Goal: Task Accomplishment & Management: Manage account settings

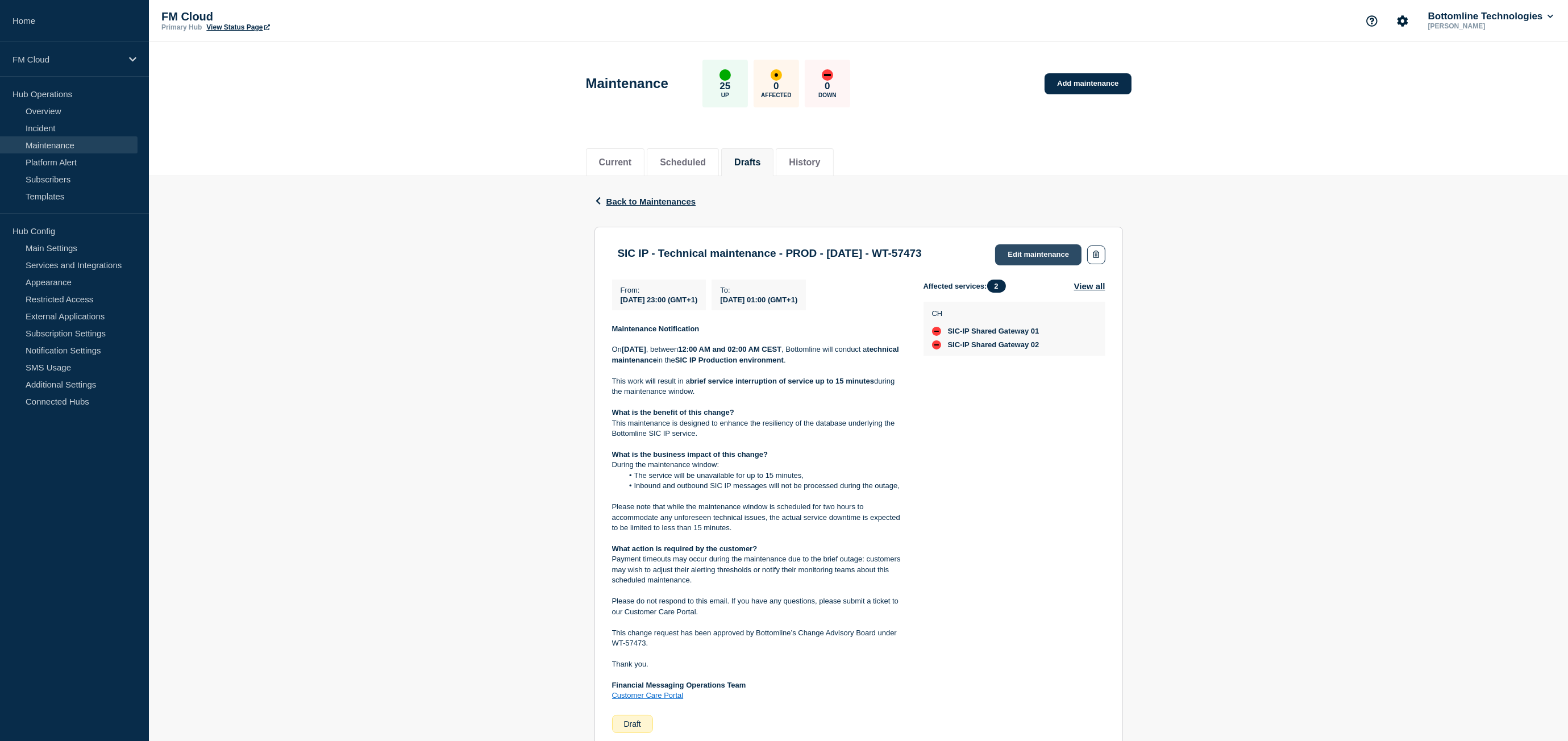
click at [1023, 251] on link "Edit maintenance" at bounding box center [1038, 255] width 86 height 21
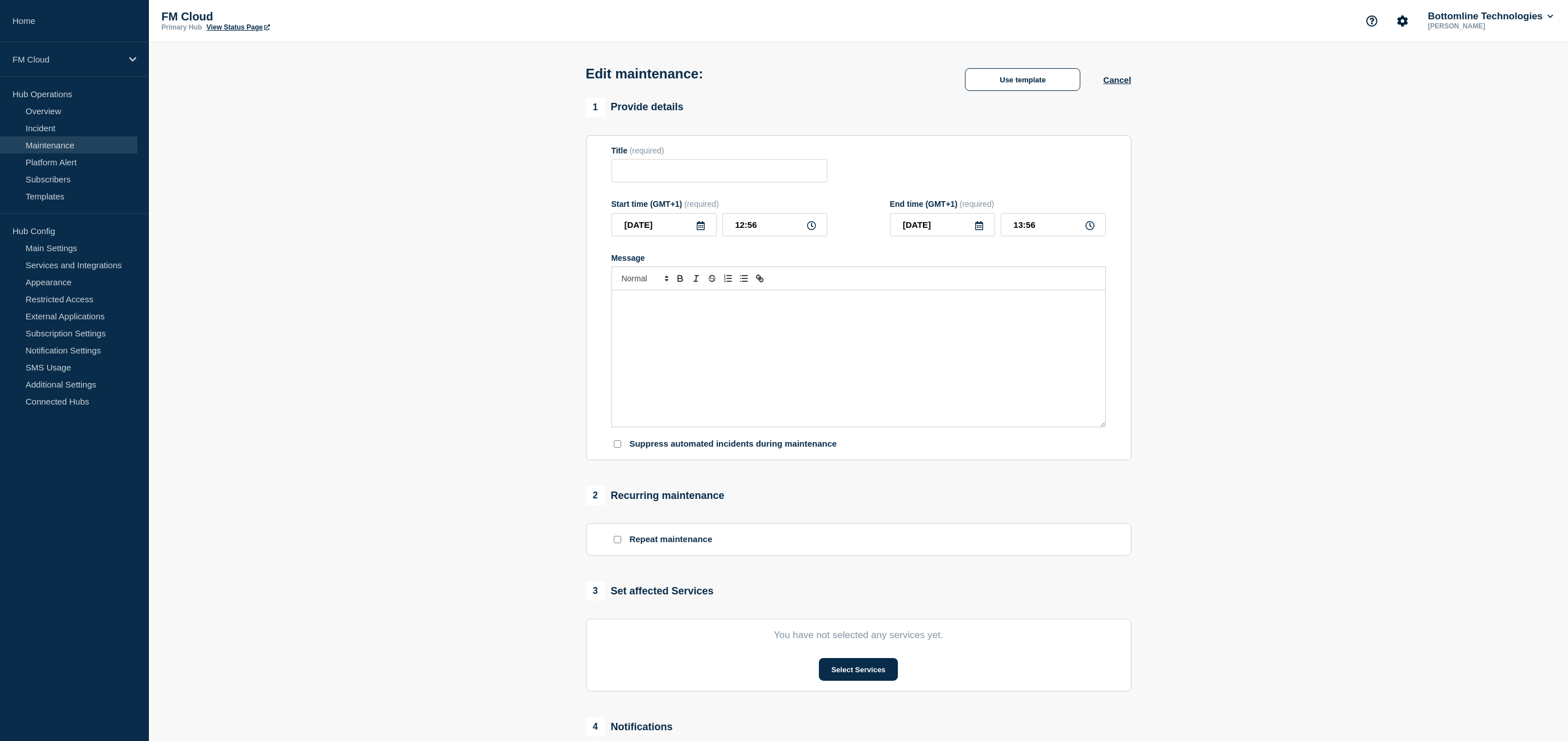
type input "SIC IP - Technical maintenance - PROD - 17/AUG/2025 - WT-57473"
type input "2025-08-16"
type input "23:00"
type input "2025-08-17"
type input "01:00"
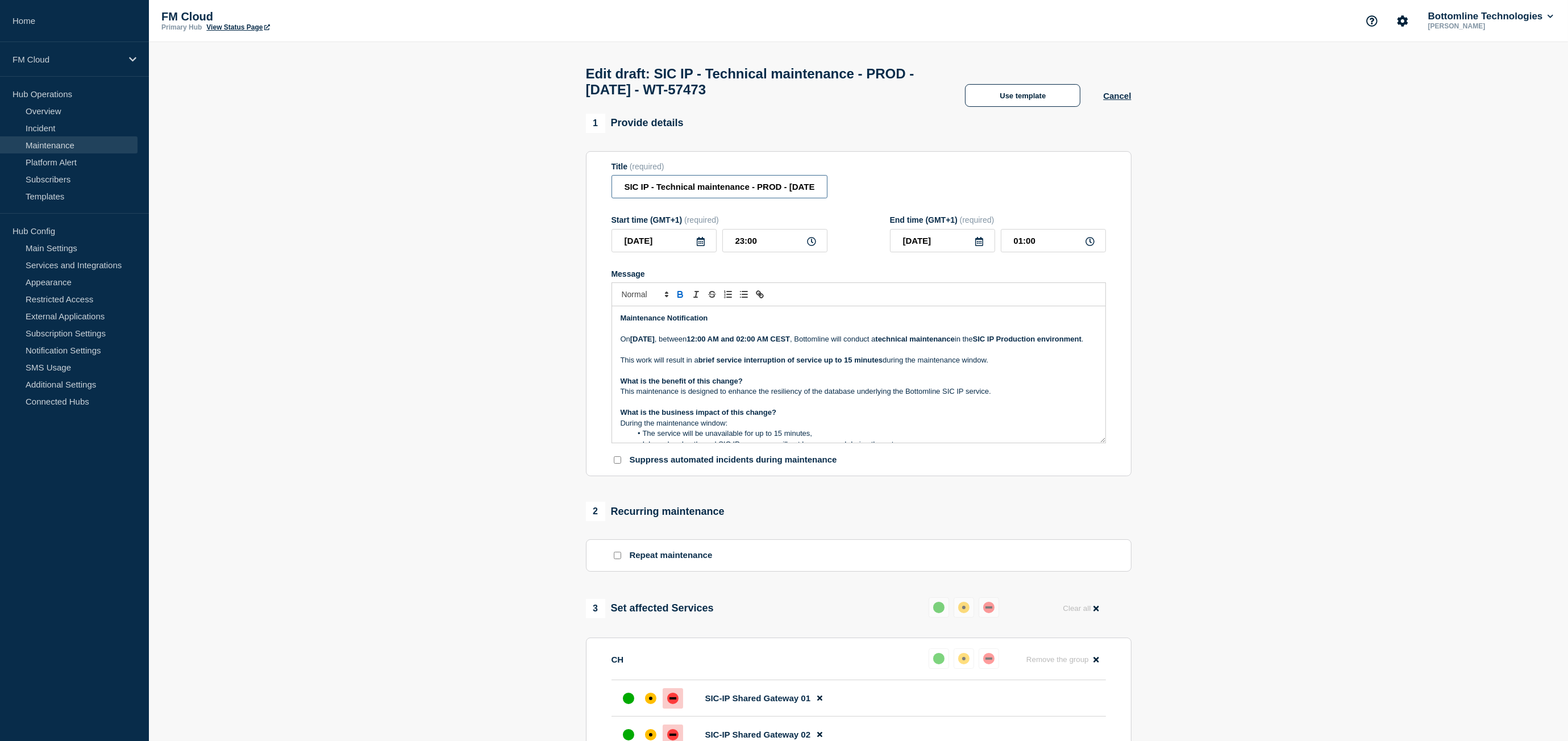
click at [663, 190] on input "SIC IP - Technical maintenance - PROD - 17/AUG/2025 - WT-57473" at bounding box center [719, 187] width 216 height 24
type input "SIC IP - Emergency technical maintenance - PROD - 17/AUG/2025 - WT-57473"
drag, startPoint x: 565, startPoint y: 342, endPoint x: 584, endPoint y: 339, distance: 19.2
click at [565, 341] on section "1 Provide details Title (required) SIC IP - Emergency technical maintenance - P…" at bounding box center [858, 556] width 1419 height 885
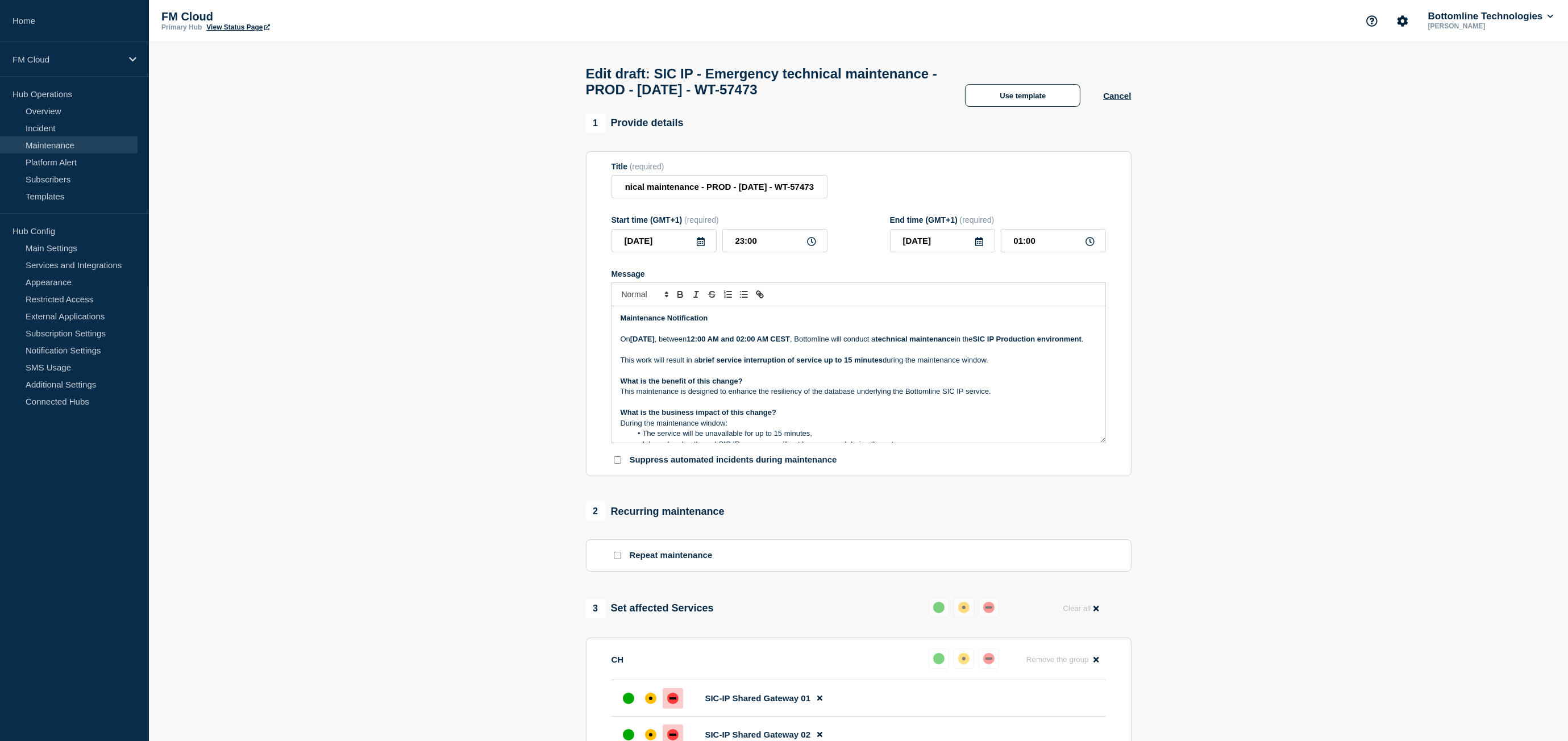
scroll to position [0, 0]
click at [756, 343] on strong "12:00 AM and 02:00 AM CEST" at bounding box center [738, 339] width 103 height 9
click at [939, 344] on p "On Sunday, 17 August 2025 , between 12:00 AM and 02:00 AM CEST , Bottomline wil…" at bounding box center [858, 339] width 476 height 11
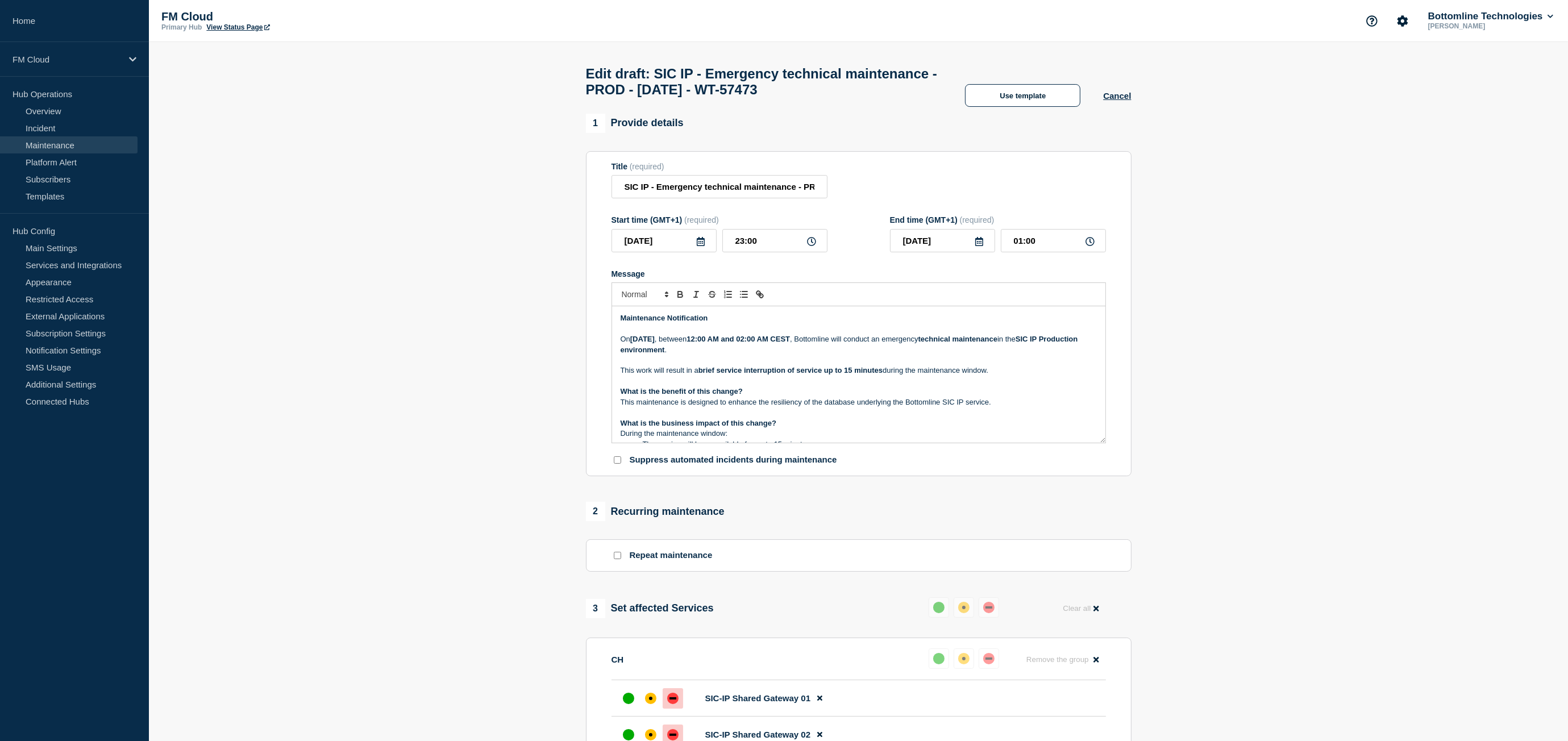
click at [833, 375] on strong "brief service interruption of service up to 15 minutes" at bounding box center [790, 370] width 184 height 9
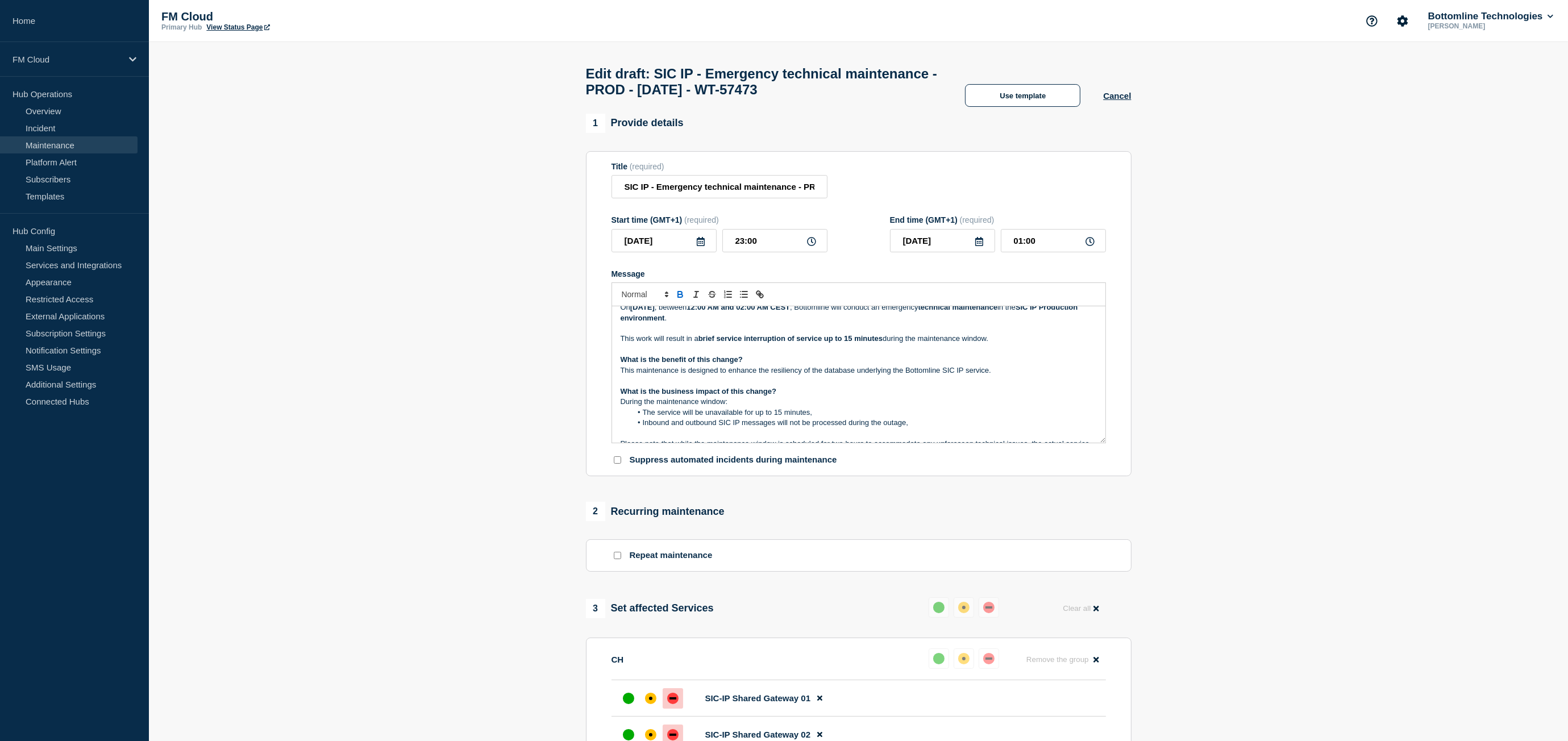
scroll to position [57, 0]
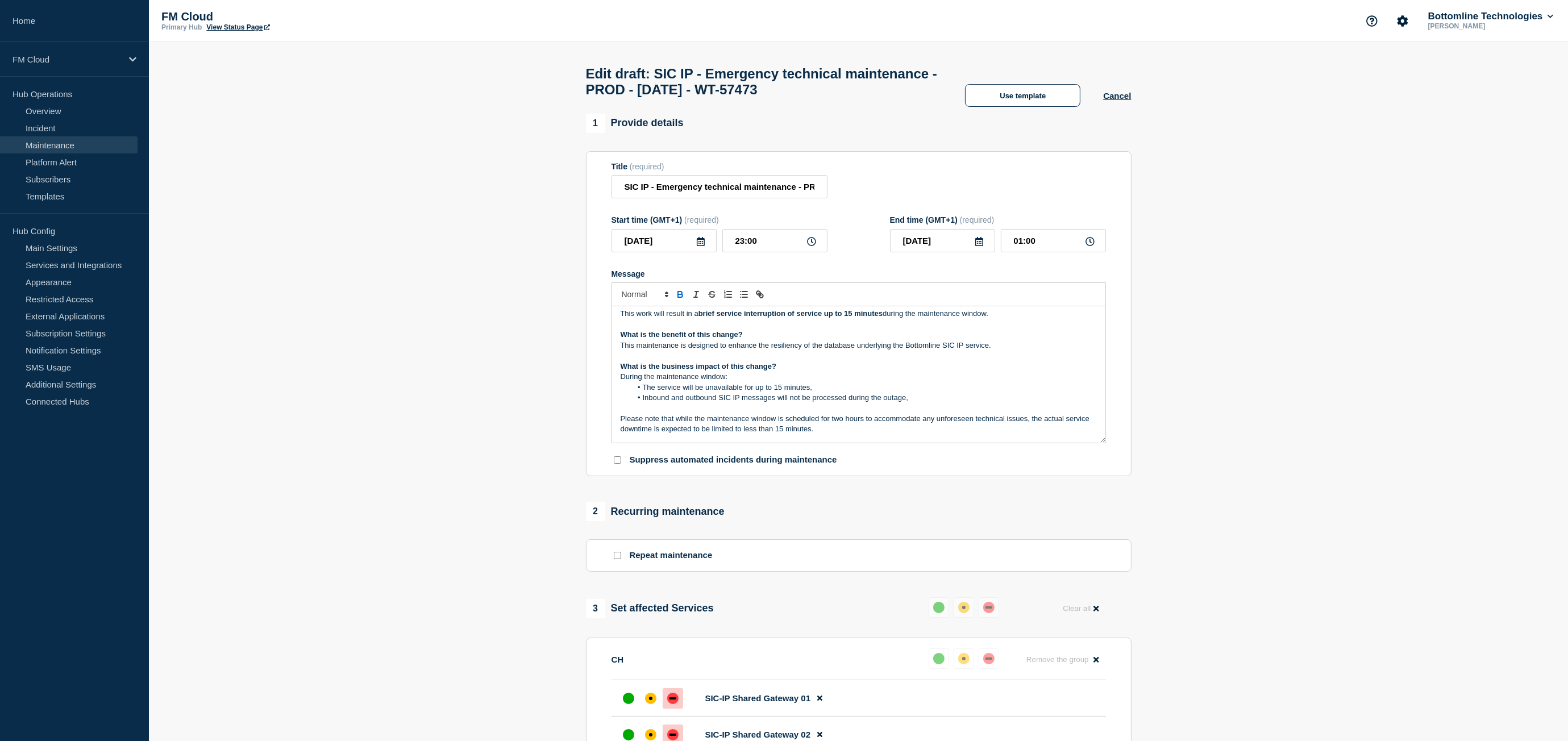
click at [755, 432] on p "Please note that while the maintenance window is scheduled for two hours to acc…" at bounding box center [858, 424] width 476 height 21
click at [760, 435] on p "Please note that while the maintenance window is scheduled for two hours to acc…" at bounding box center [858, 424] width 476 height 21
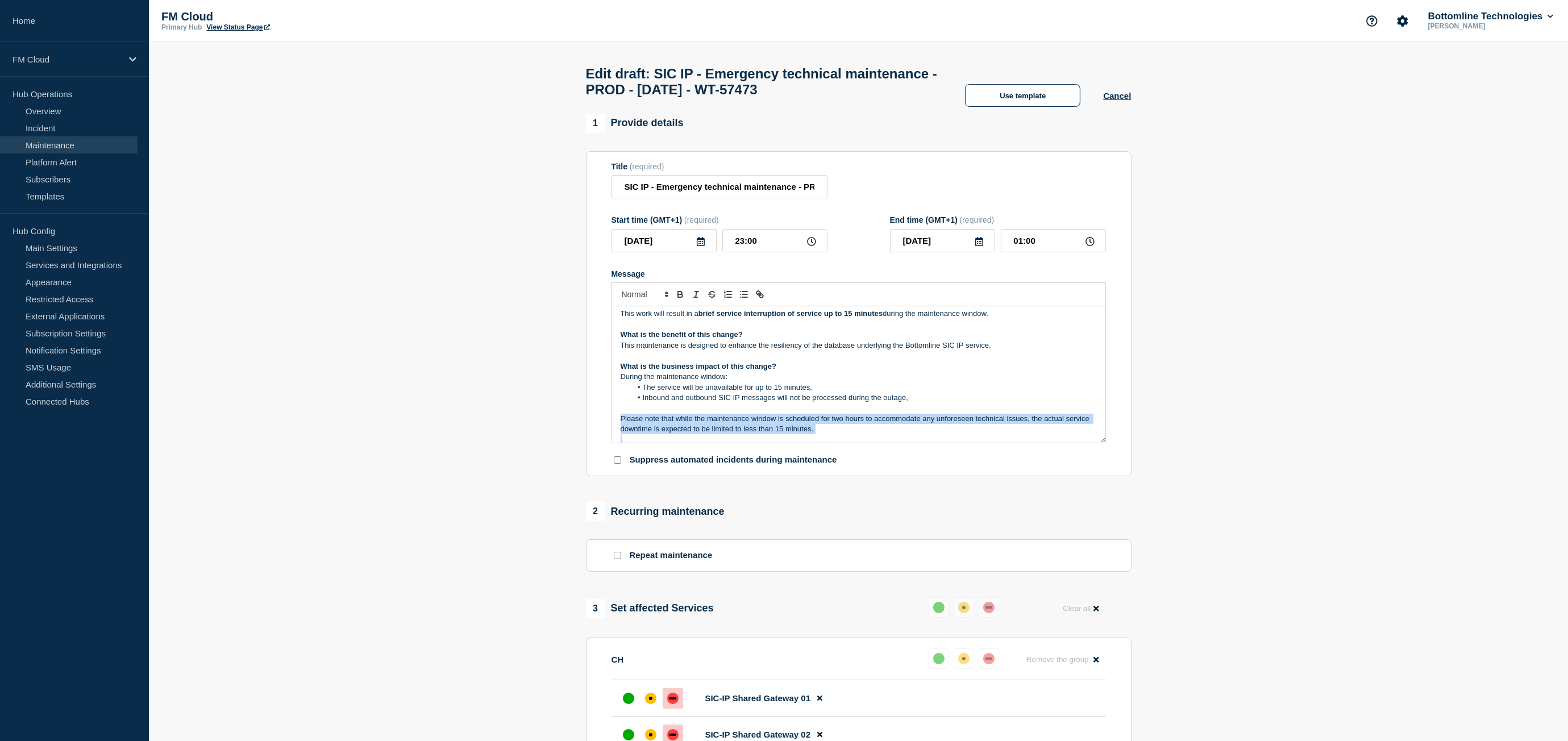
click at [760, 435] on p "Please note that while the maintenance window is scheduled for two hours to acc…" at bounding box center [858, 424] width 476 height 21
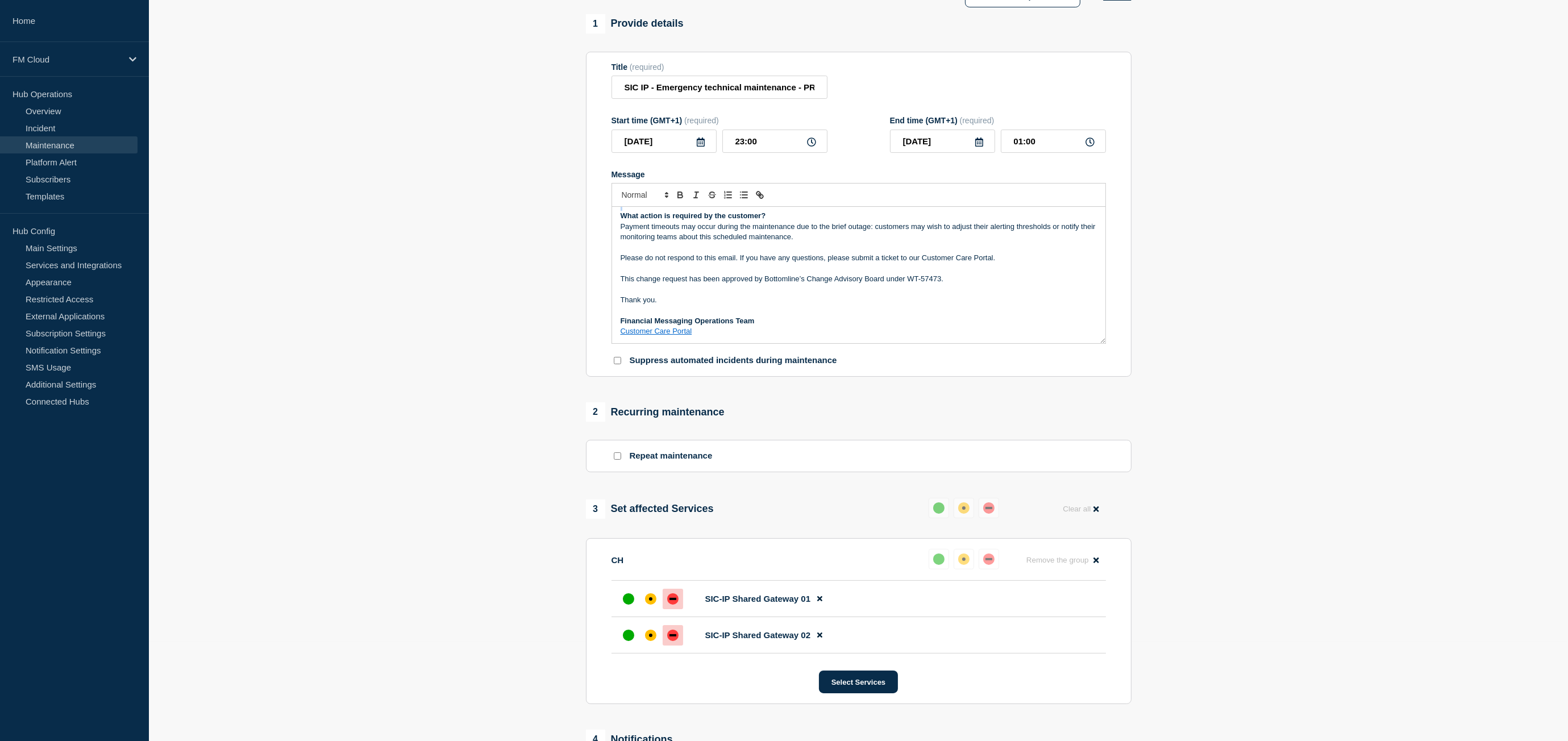
scroll to position [311, 0]
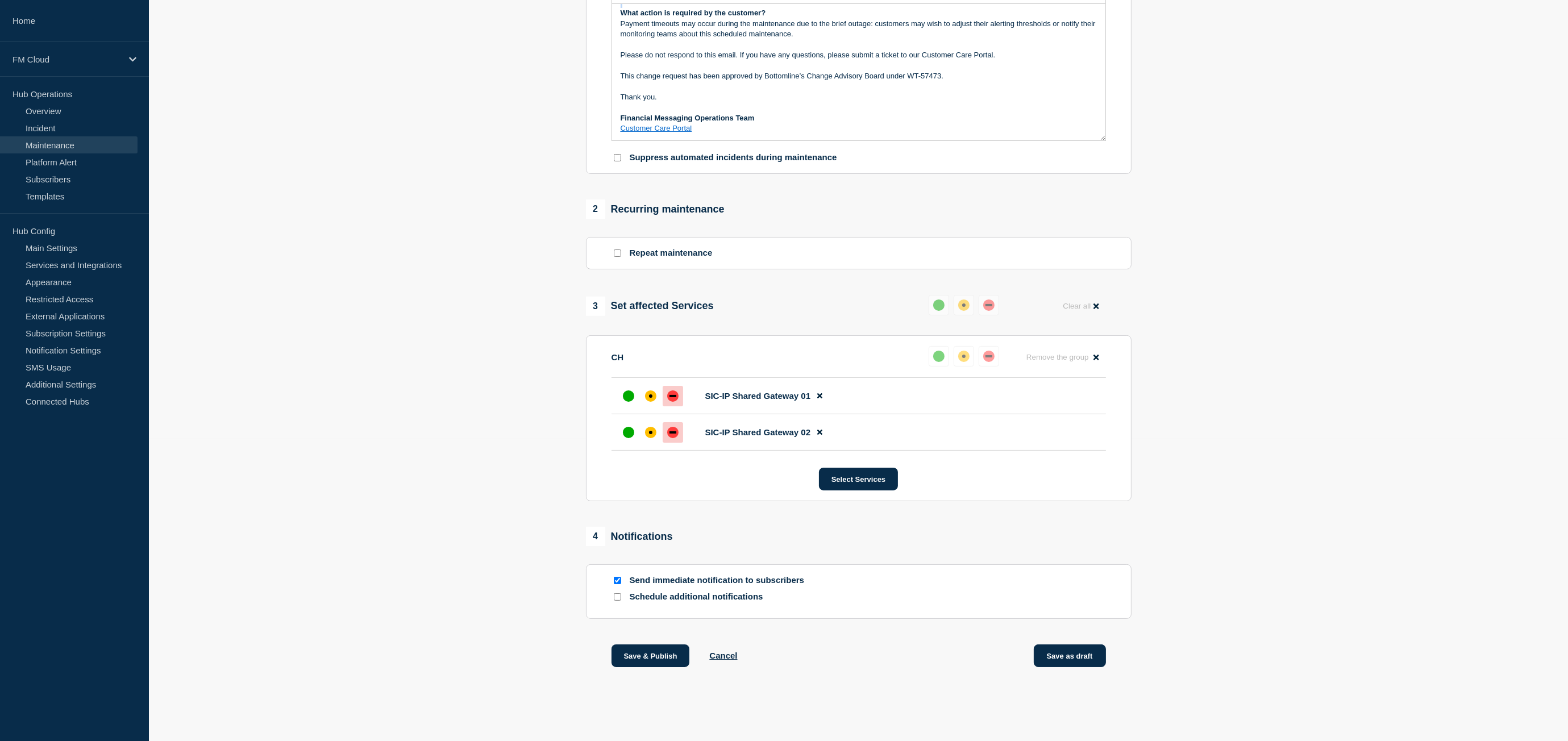
click at [1066, 657] on button "Save as draft" at bounding box center [1069, 656] width 72 height 23
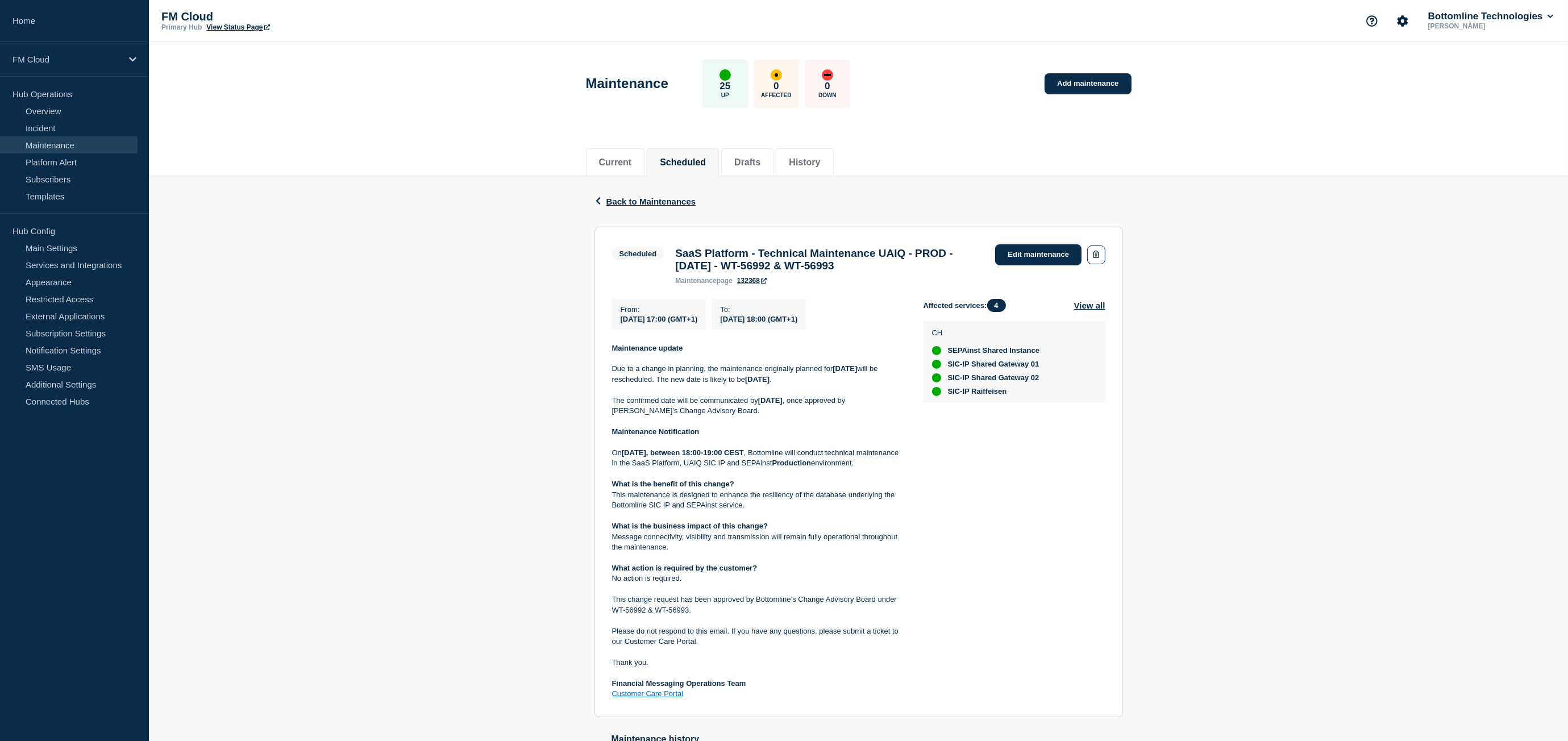
click at [709, 384] on p "Due to a change in planning, the maintenance originally planned for [DATE] will…" at bounding box center [758, 374] width 293 height 21
click at [708, 384] on p "Due to a change in planning, the maintenance originally planned for [DATE] will…" at bounding box center [758, 374] width 293 height 21
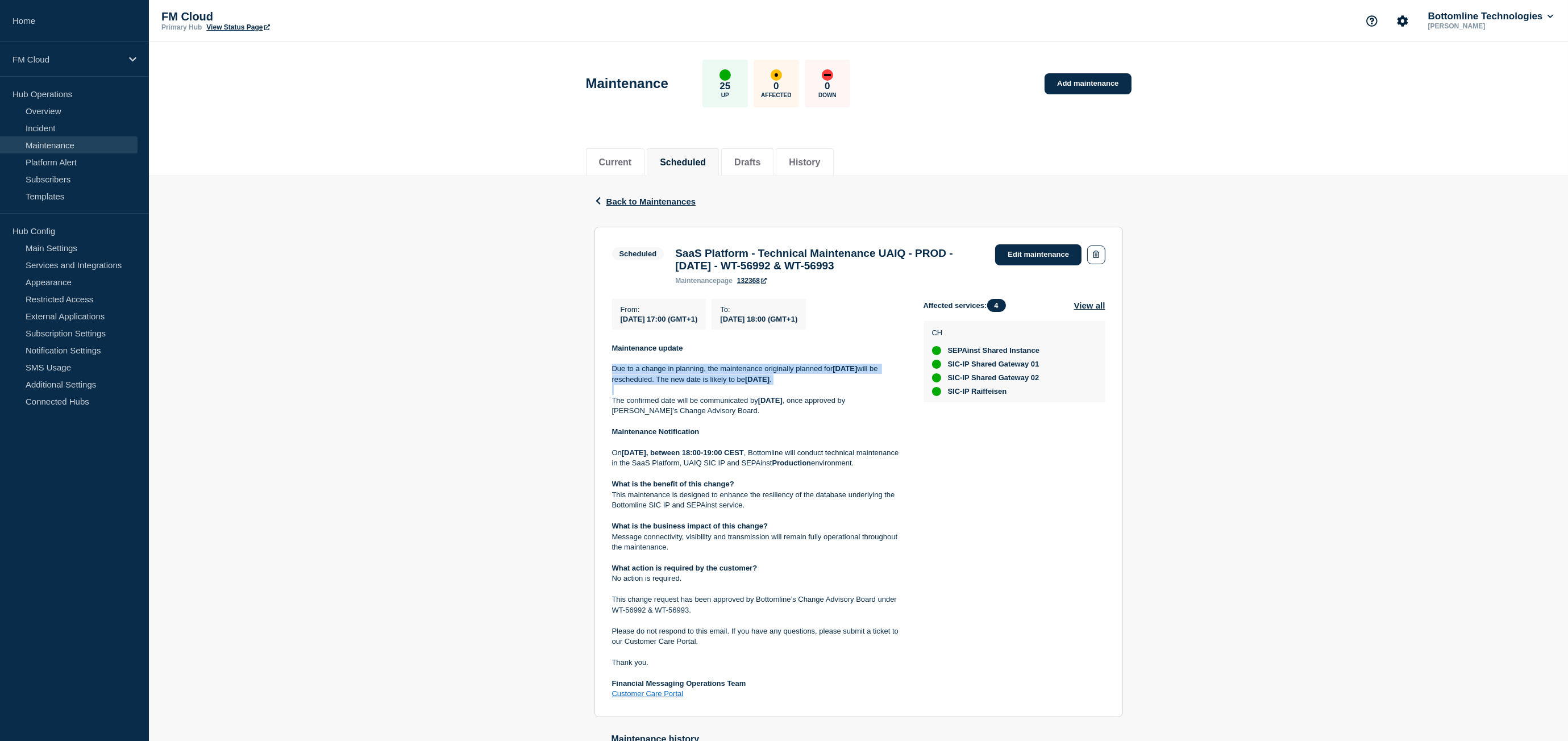
click at [708, 384] on p "Due to a change in planning, the maintenance originally planned for [DATE] will…" at bounding box center [758, 374] width 293 height 21
